Goal: Task Accomplishment & Management: Manage account settings

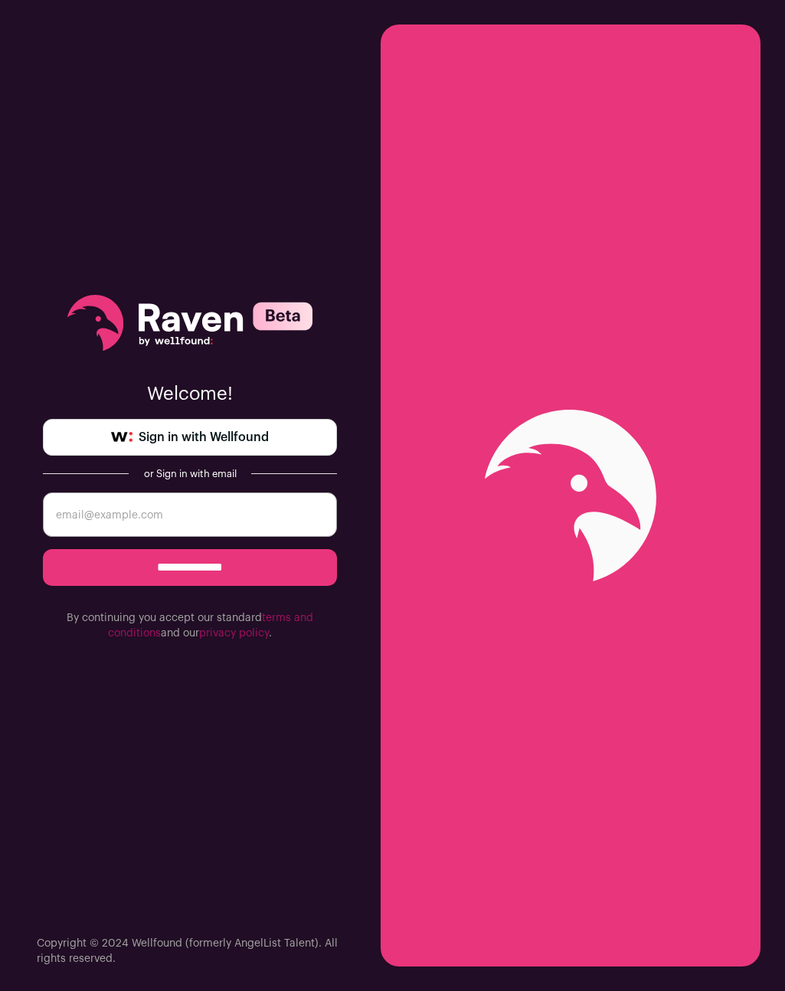
click at [201, 437] on span "Sign in with Wellfound" at bounding box center [204, 437] width 130 height 18
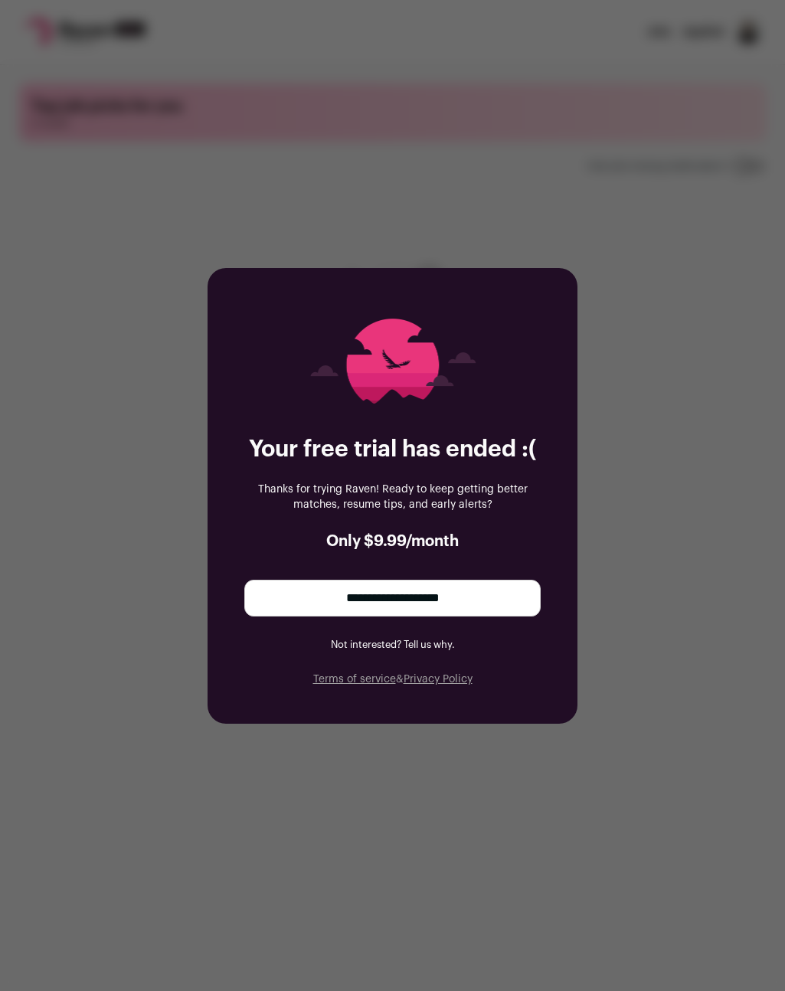
click at [384, 645] on link "Not interested? Tell us why." at bounding box center [393, 644] width 124 height 10
click at [581, 302] on div "**********" at bounding box center [392, 495] width 785 height 991
click at [124, 71] on div "**********" at bounding box center [392, 495] width 785 height 991
